Goal: Information Seeking & Learning: Check status

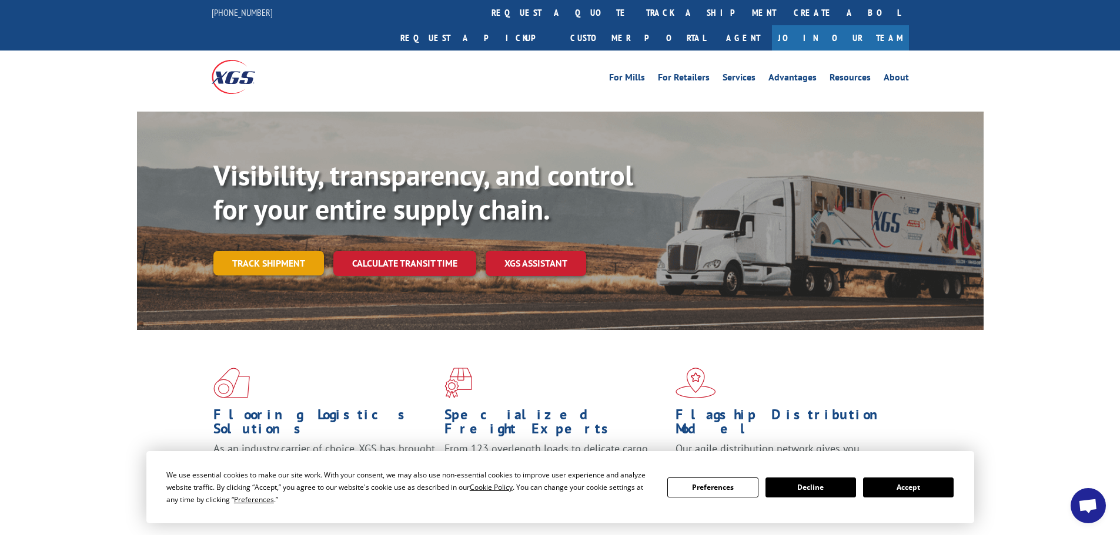
click at [271, 251] on link "Track shipment" at bounding box center [268, 263] width 111 height 25
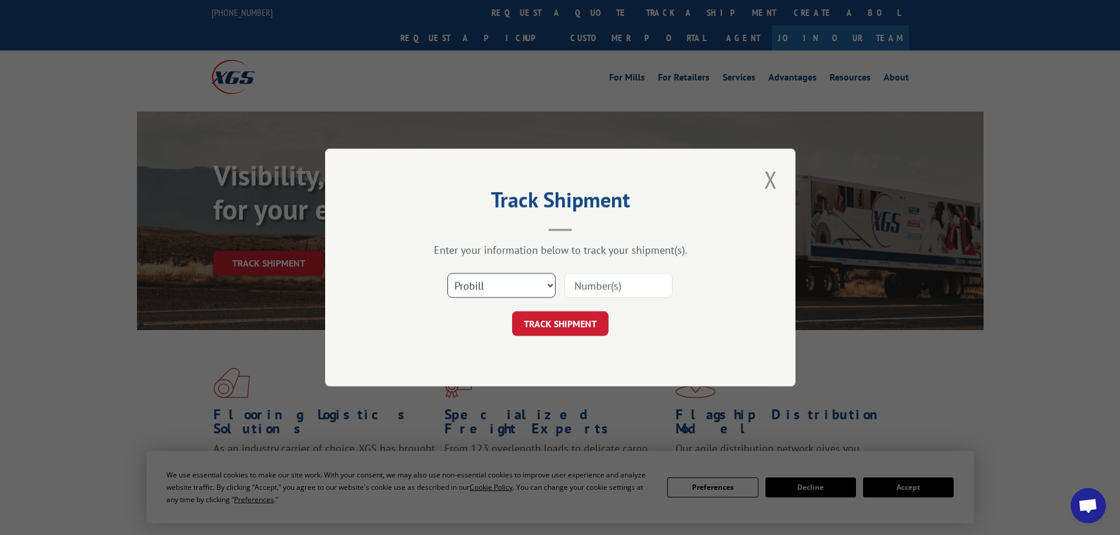
click at [480, 273] on select "Select category... Probill BOL PO" at bounding box center [501, 285] width 108 height 25
click at [532, 283] on select "Select category... Probill BOL PO" at bounding box center [501, 285] width 108 height 25
select select "po"
click at [447, 273] on select "Select category... Probill BOL PO" at bounding box center [501, 285] width 108 height 25
click at [580, 289] on input at bounding box center [618, 285] width 108 height 25
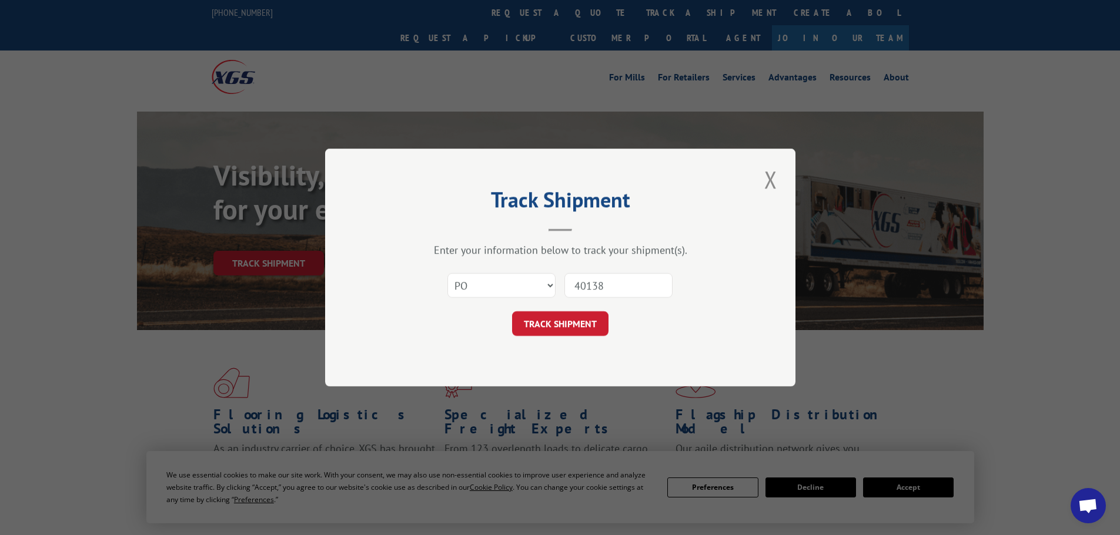
type input "401384"
click button "TRACK SHIPMENT" at bounding box center [560, 324] width 96 height 25
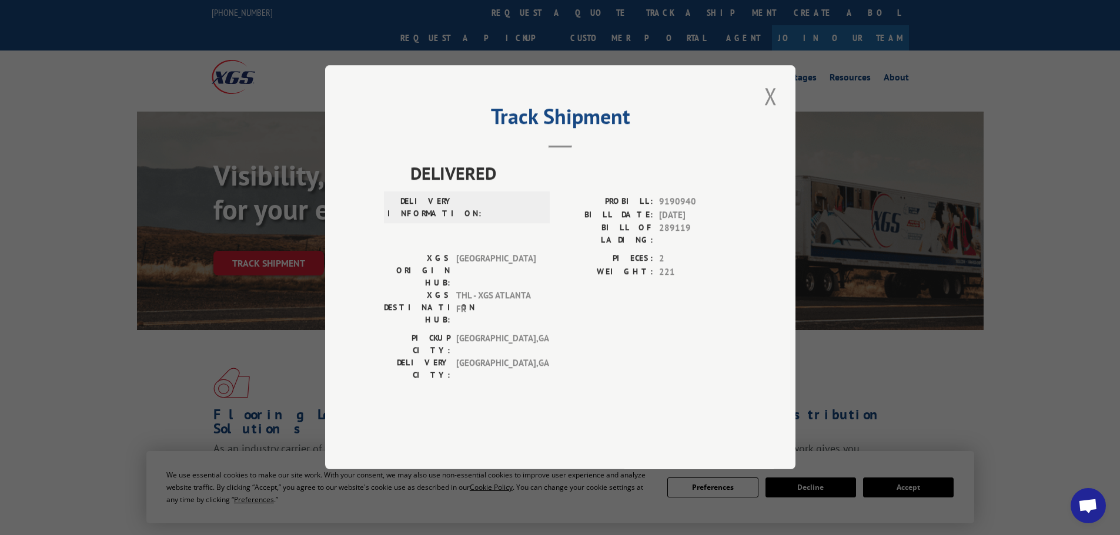
click at [461, 220] on span at bounding box center [499, 208] width 79 height 25
click at [782, 133] on div "Track Shipment DELIVERED DELIVERY INFORMATION: PROBILL: 9190940 BILL DATE: [DAT…" at bounding box center [560, 267] width 470 height 404
click at [772, 112] on button "Close modal" at bounding box center [771, 96] width 20 height 32
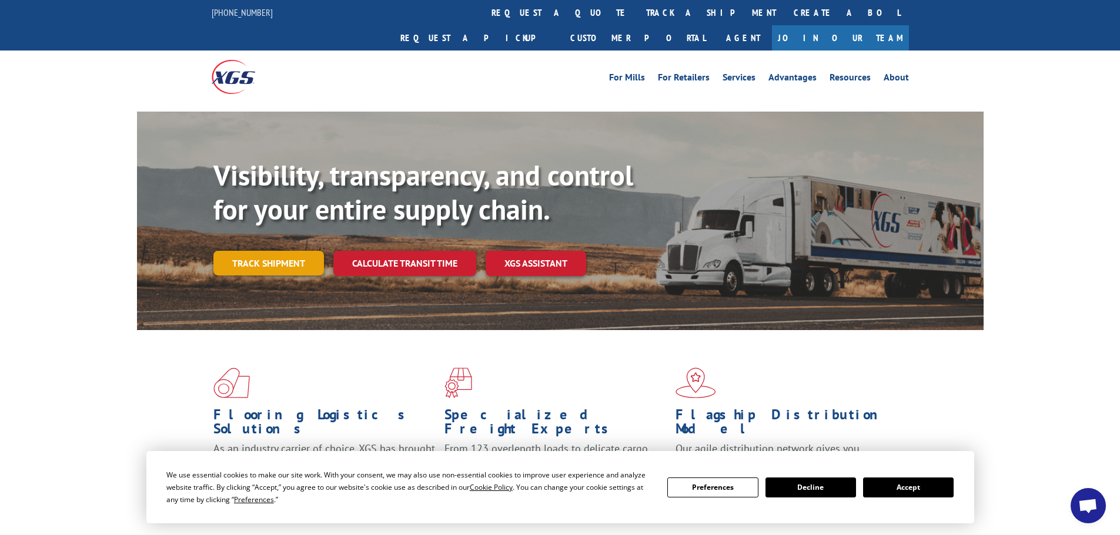
click at [257, 251] on link "Track shipment" at bounding box center [268, 263] width 111 height 25
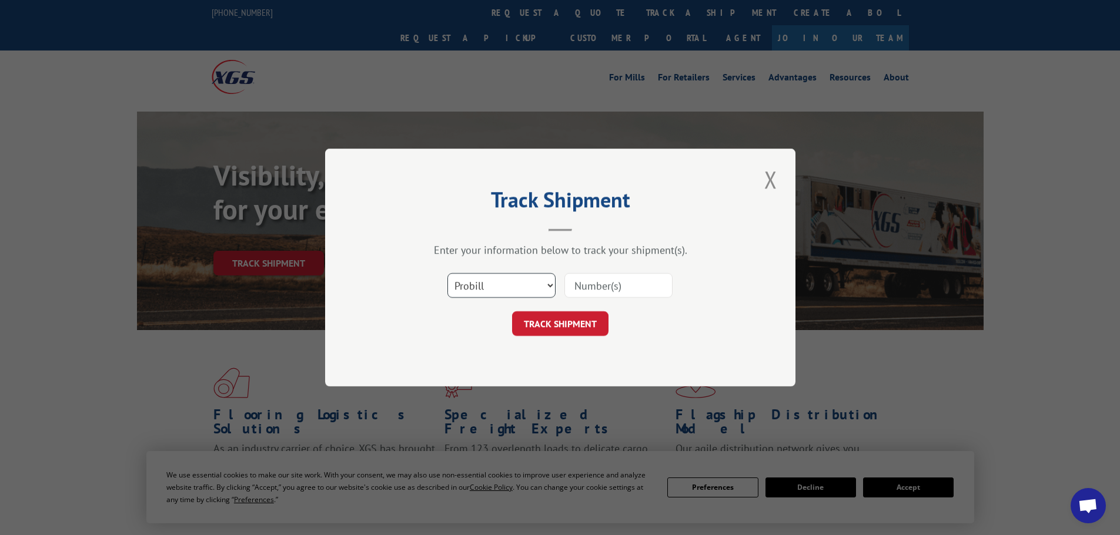
drag, startPoint x: 500, startPoint y: 293, endPoint x: 517, endPoint y: 289, distance: 17.5
click at [502, 292] on select "Select category... Probill BOL PO" at bounding box center [501, 285] width 108 height 25
select select "po"
click at [447, 273] on select "Select category... Probill BOL PO" at bounding box center [501, 285] width 108 height 25
click at [601, 292] on input at bounding box center [618, 285] width 108 height 25
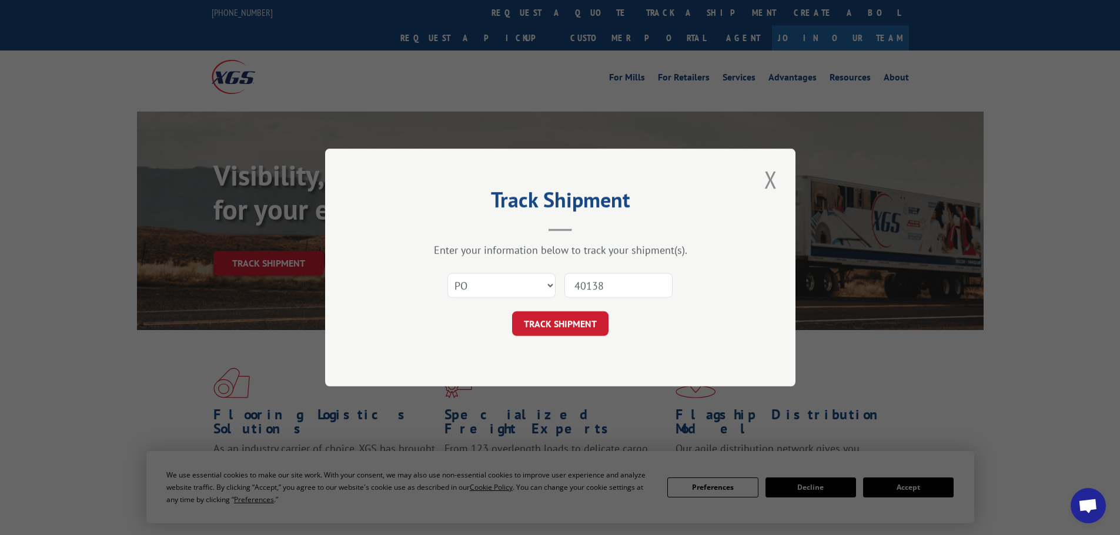
type input "401384"
click button "TRACK SHIPMENT" at bounding box center [560, 324] width 96 height 25
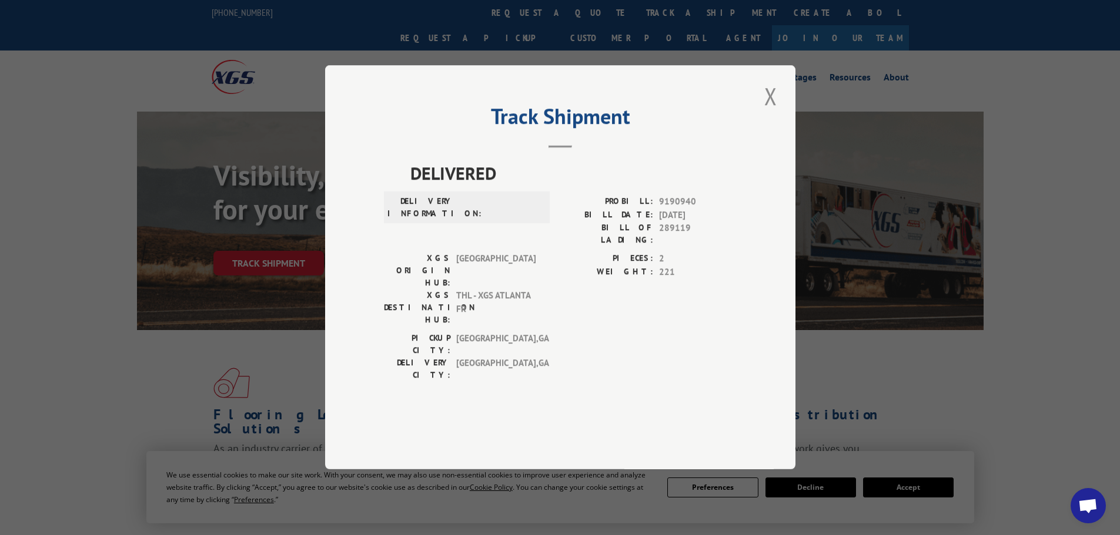
click at [493, 224] on div "DELIVERY INFORMATION:" at bounding box center [467, 208] width 166 height 32
click at [775, 112] on button "Close modal" at bounding box center [771, 96] width 20 height 32
